Goal: Navigation & Orientation: Find specific page/section

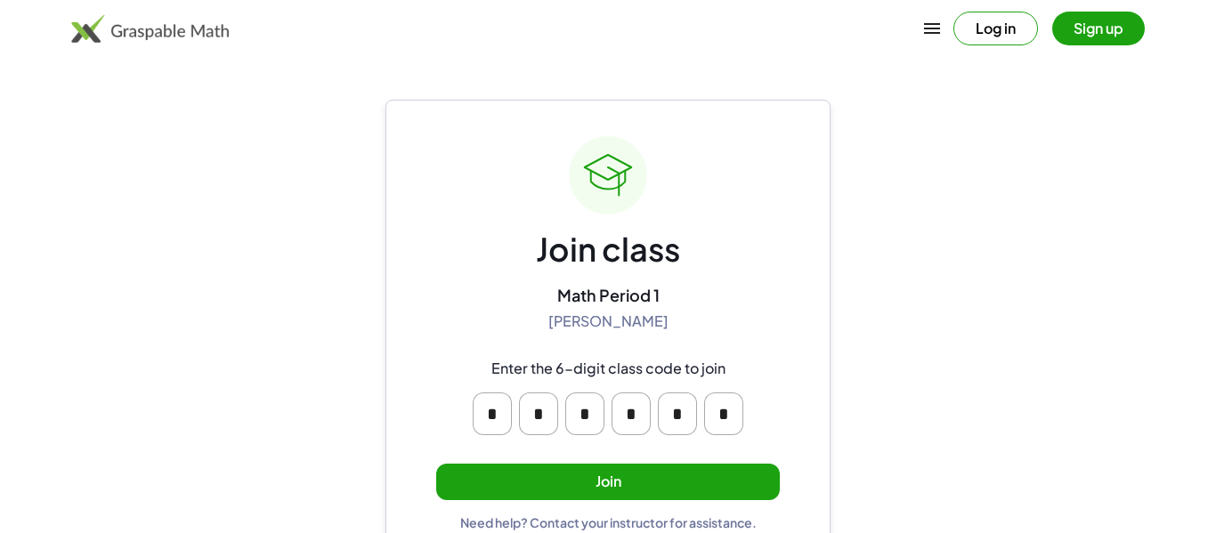
click at [728, 481] on button "Join" at bounding box center [608, 482] width 344 height 36
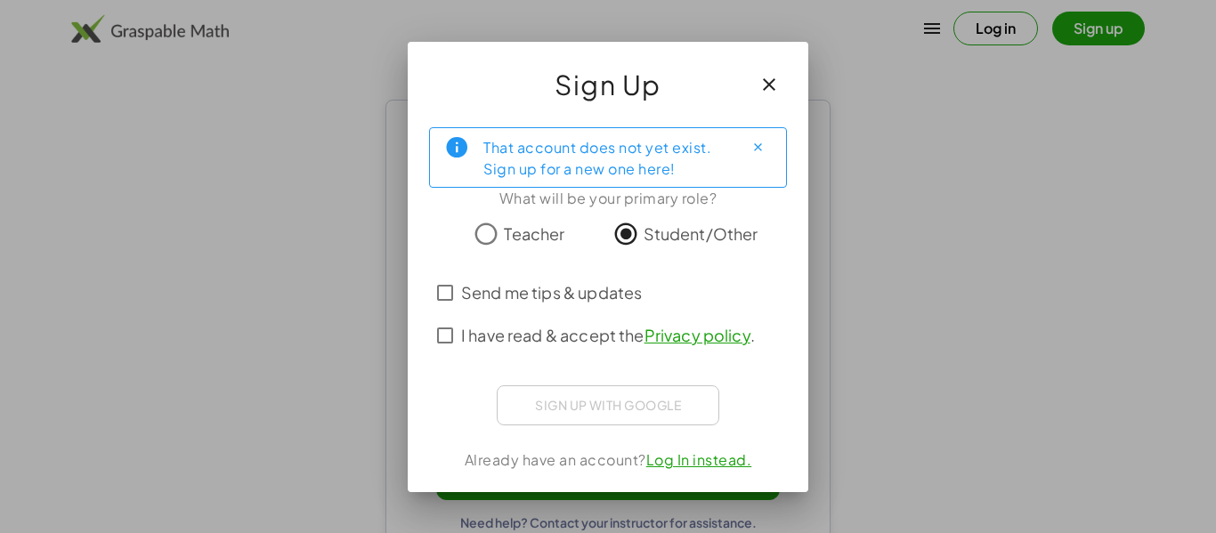
click at [766, 148] on button "Close" at bounding box center [757, 148] width 28 height 28
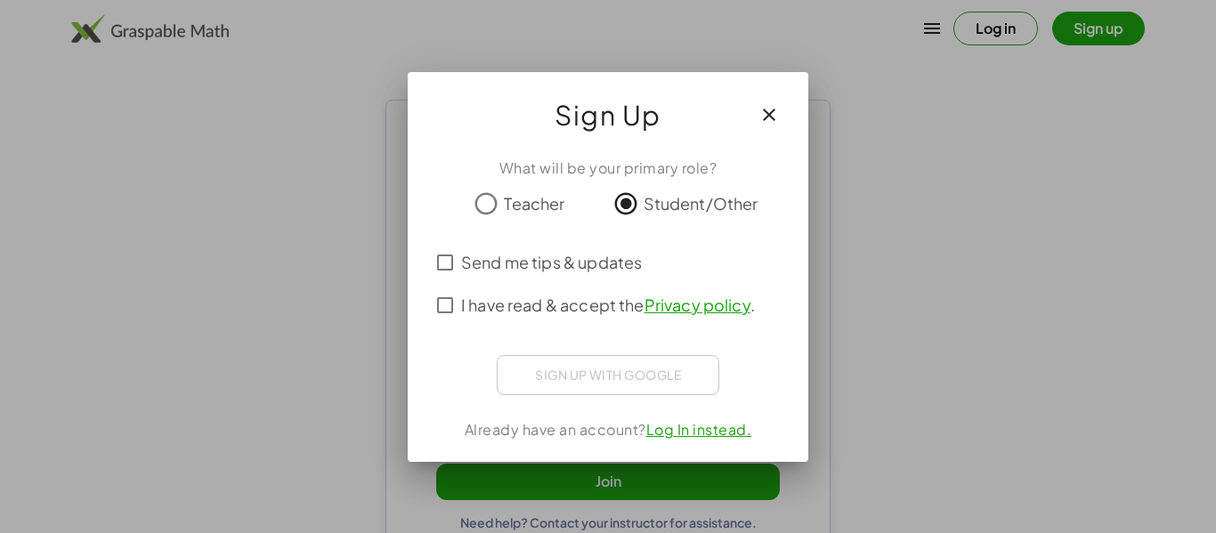
click at [561, 381] on div "Sign up with Google Sign in with Google Sign in with Google. Opens in new tab" at bounding box center [608, 375] width 223 height 40
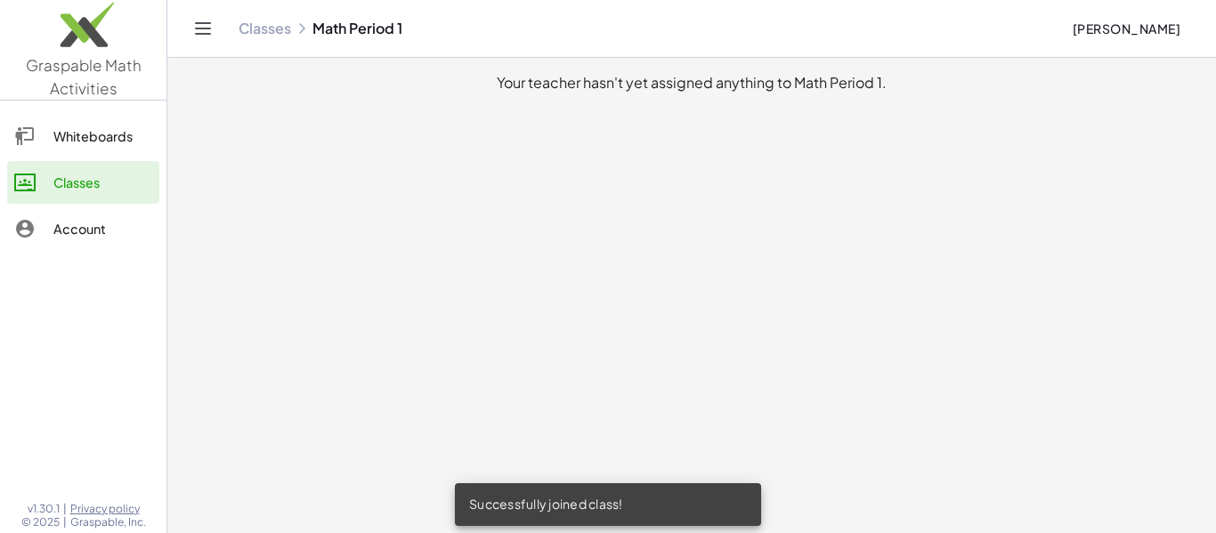
click at [118, 145] on div "Whiteboards" at bounding box center [102, 136] width 99 height 21
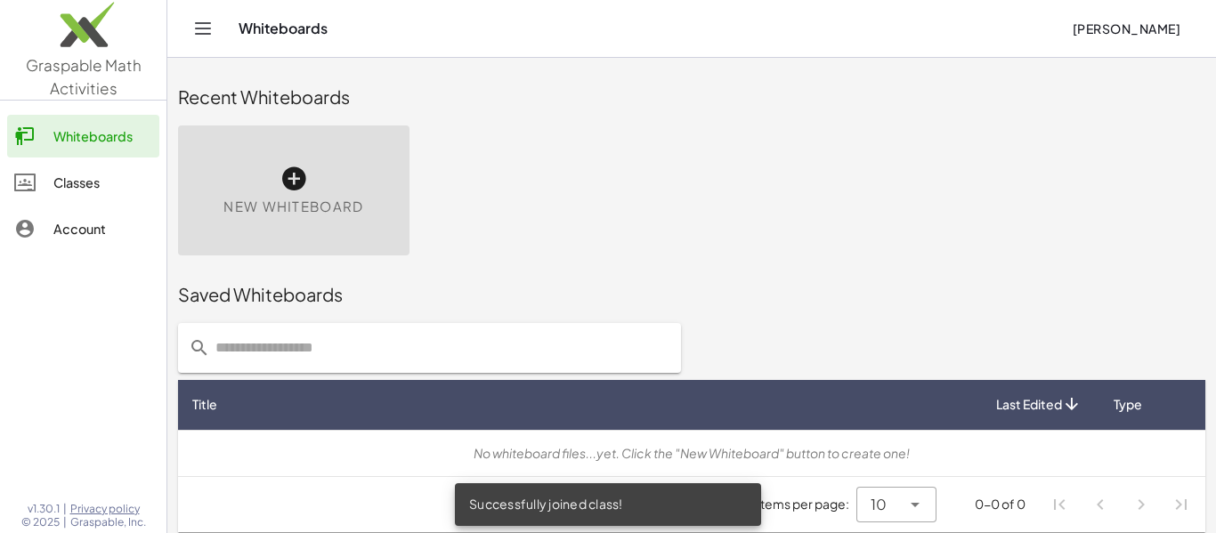
click at [118, 180] on div "Classes" at bounding box center [102, 182] width 99 height 21
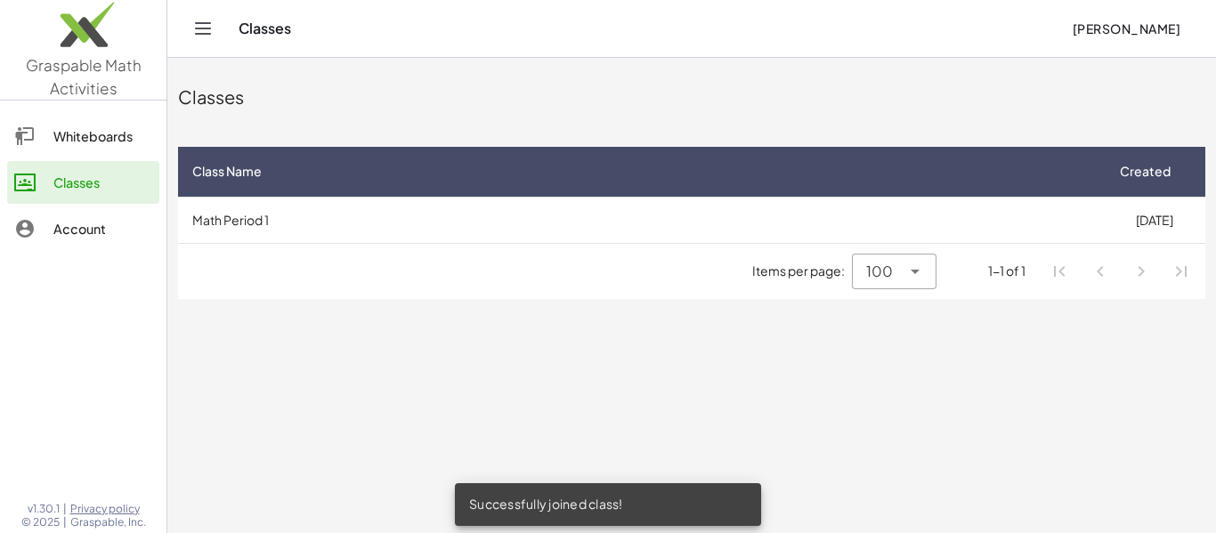
click at [95, 220] on div "Account" at bounding box center [102, 228] width 99 height 21
